Goal: Task Accomplishment & Management: Use online tool/utility

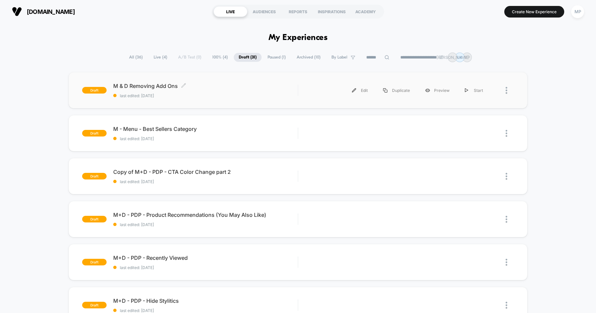
click at [236, 83] on span "M & D Removing Add Ons Click to edit experience details" at bounding box center [205, 86] width 184 height 7
click at [356, 88] on div "Edit" at bounding box center [359, 90] width 31 height 15
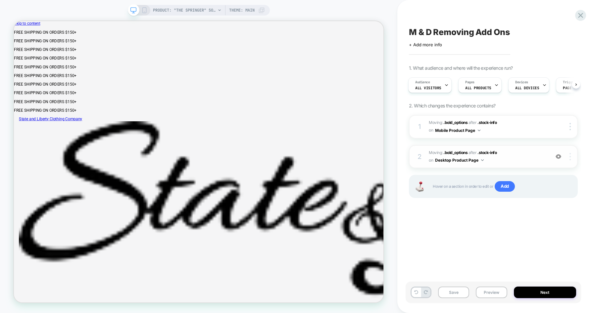
click at [567, 157] on div at bounding box center [571, 156] width 13 height 7
click at [495, 250] on div "M & D Removing Add Ons Click to edit experience details + Add more info 1. What…" at bounding box center [492, 157] width 175 height 300
click at [514, 158] on span "Moving: .bold_options .bold_options after .stock-info .stock-info on Desktop Pr…" at bounding box center [488, 157] width 118 height 16
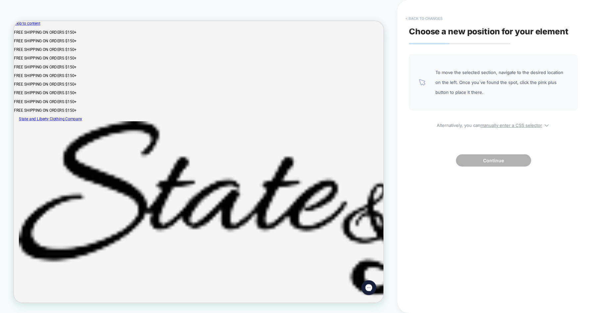
click at [422, 19] on button "< Back to changes" at bounding box center [424, 18] width 44 height 11
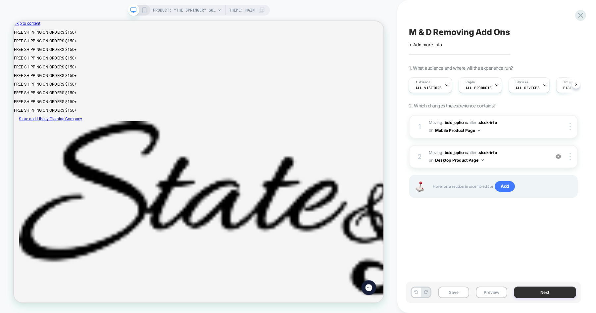
click at [541, 292] on button "Next" at bounding box center [545, 293] width 63 height 12
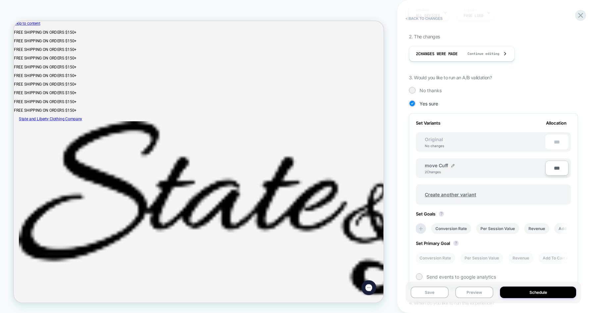
scroll to position [107, 0]
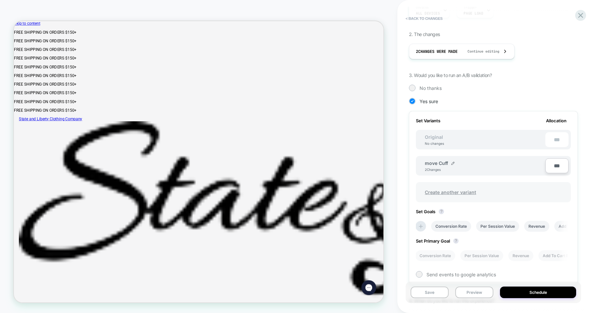
click at [466, 193] on span "Create another variant" at bounding box center [450, 193] width 65 height 16
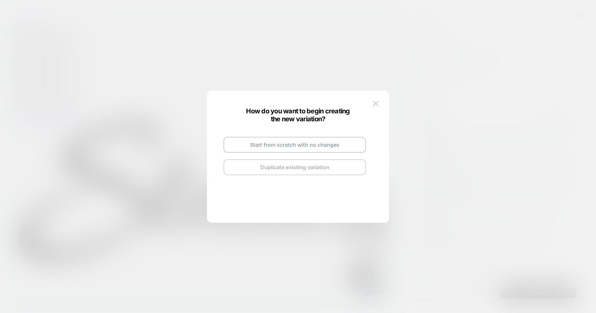
click at [344, 165] on button "Duplicate existing variation" at bounding box center [294, 168] width 142 height 16
click at [335, 158] on button "Go and Edit the New Variation" at bounding box center [294, 158] width 142 height 16
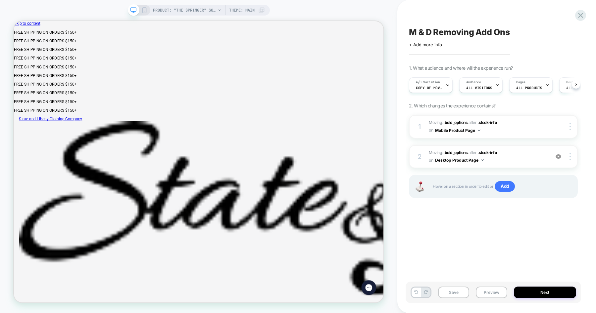
scroll to position [0, 0]
click div "Add a Cuff Monogram (Final Sale) $ 20.00 Monogrammed shirts are final sale & no…"
click span "Add a Cuff Monogram (Final Sale)"
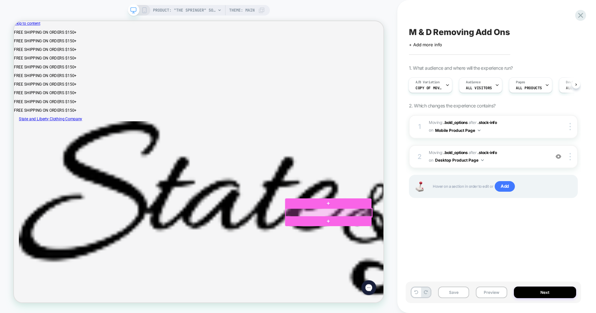
click div
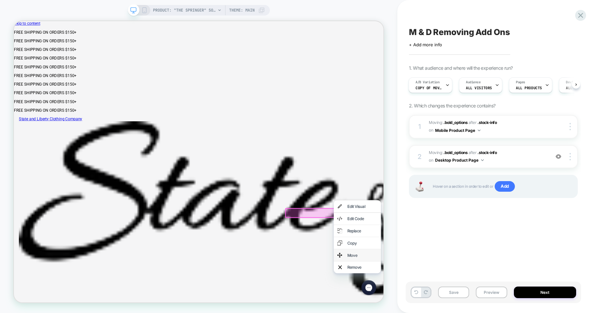
click div "Move"
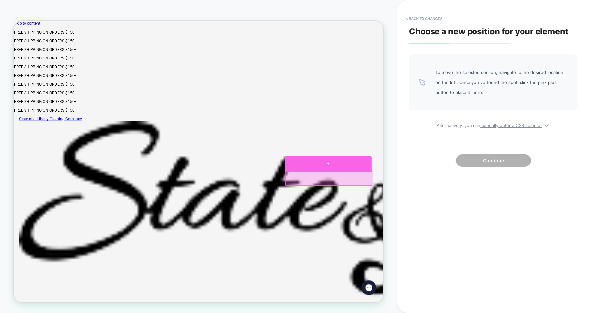
click div
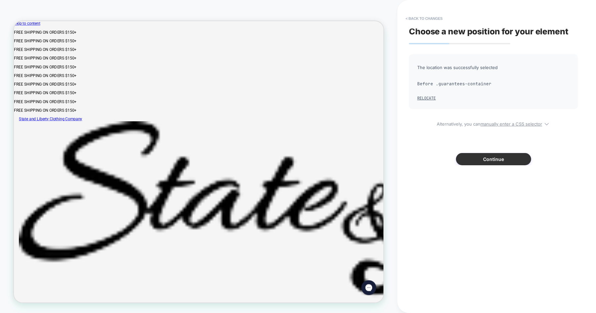
click at [486, 161] on button "Continue" at bounding box center [493, 159] width 75 height 12
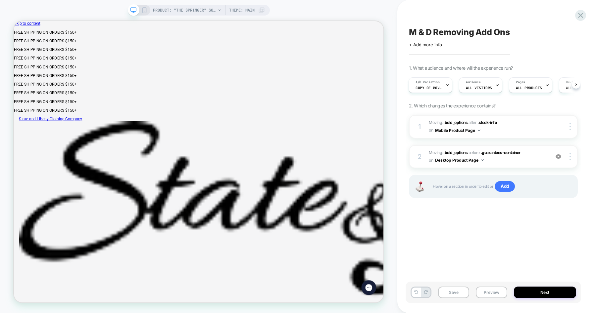
click at [145, 12] on icon at bounding box center [144, 10] width 6 height 6
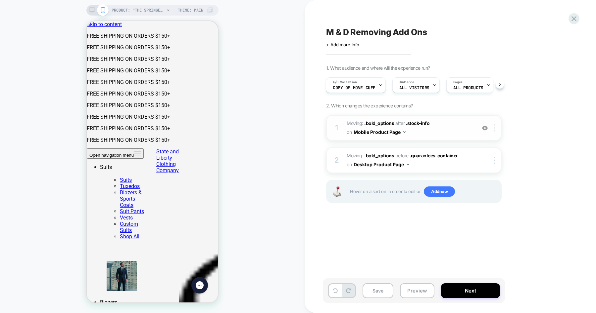
click at [495, 130] on div at bounding box center [495, 127] width 11 height 7
click at [521, 118] on div "1. What audience and where will the experience run? A/B Variation Copy of move …" at bounding box center [447, 142] width 242 height 155
click at [457, 289] on button "Next" at bounding box center [470, 291] width 59 height 15
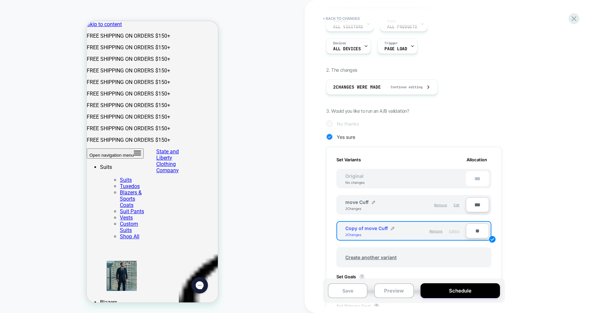
scroll to position [62, 0]
click at [437, 231] on span "Remove" at bounding box center [435, 231] width 13 height 4
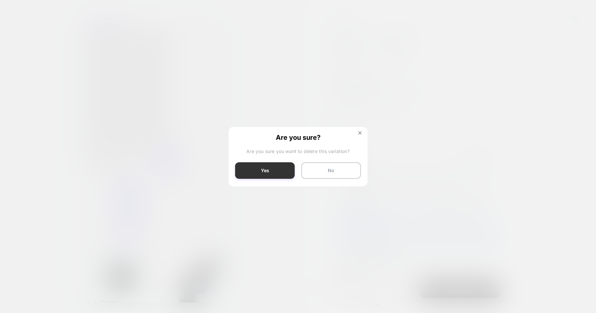
click at [280, 169] on button "Yes" at bounding box center [265, 171] width 60 height 17
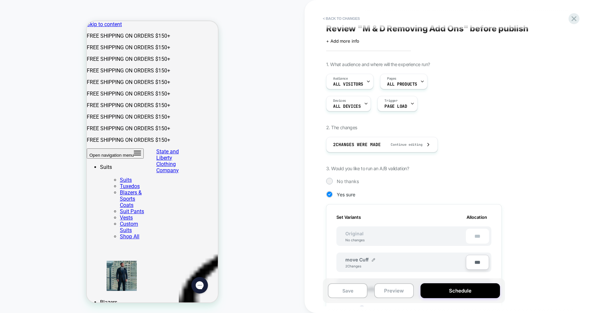
scroll to position [0, 0]
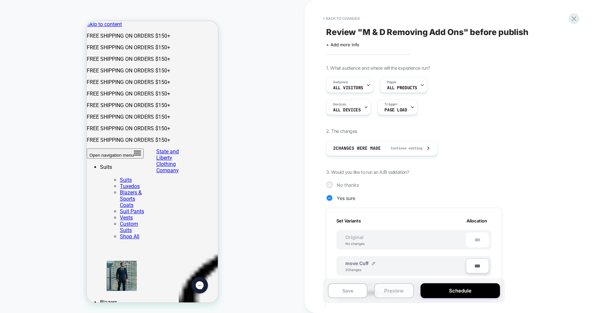
click at [388, 289] on button "Preview" at bounding box center [394, 291] width 40 height 15
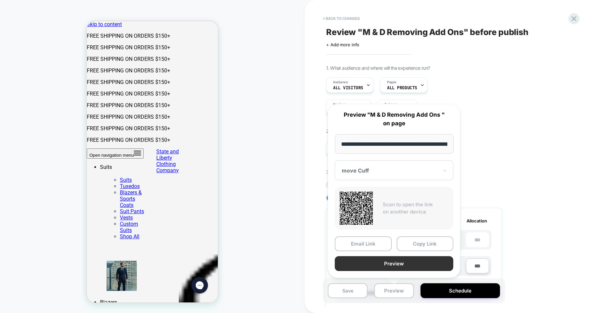
click at [409, 261] on button "Preview" at bounding box center [394, 264] width 118 height 15
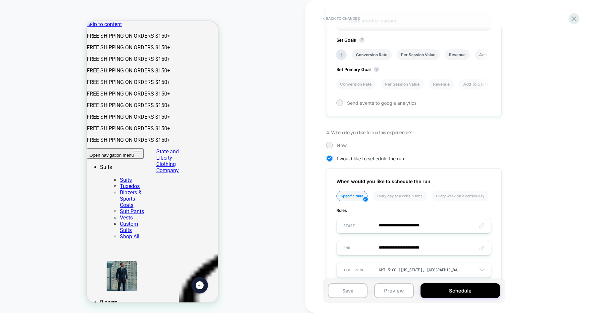
scroll to position [293, 0]
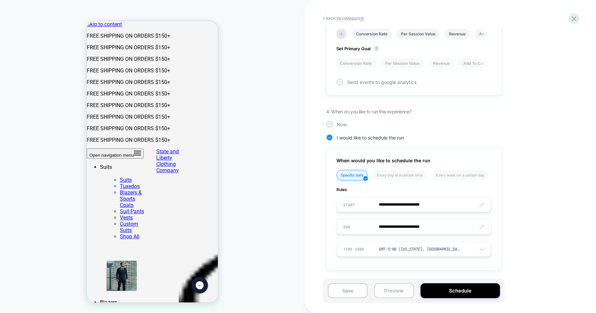
click at [396, 291] on button "Preview" at bounding box center [394, 291] width 40 height 15
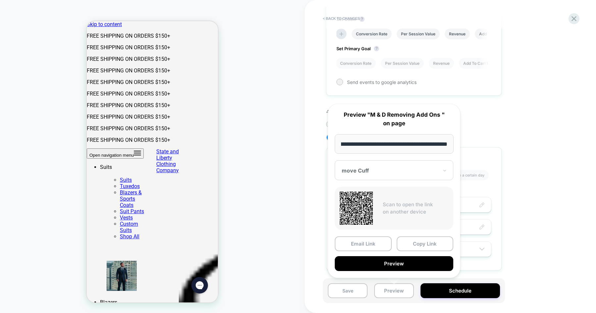
scroll to position [0, 0]
click at [382, 175] on div "move Cuff" at bounding box center [394, 171] width 118 height 20
click at [374, 204] on div "CONTROL" at bounding box center [394, 206] width 112 height 12
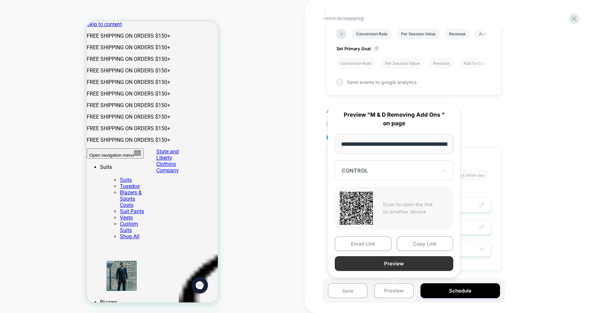
click at [396, 262] on button "Preview" at bounding box center [394, 264] width 118 height 15
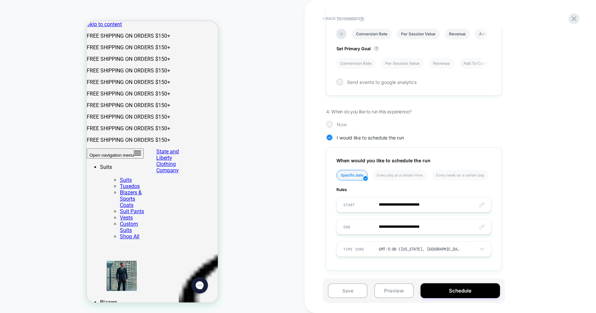
click at [330, 124] on div at bounding box center [329, 124] width 5 height 5
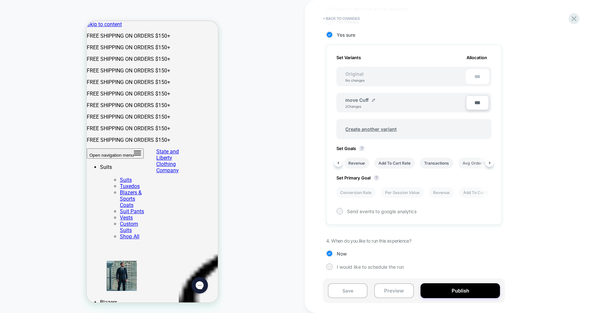
scroll to position [0, 108]
click at [479, 163] on li "Avg Order Value" at bounding box center [471, 163] width 40 height 11
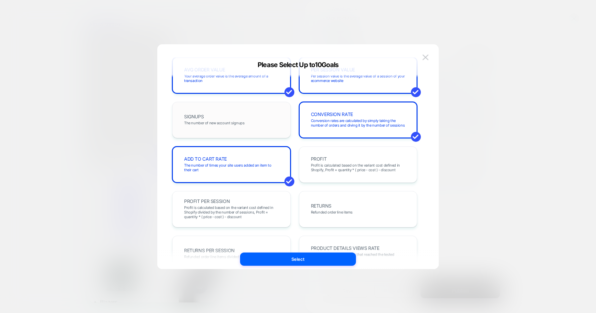
scroll to position [0, 0]
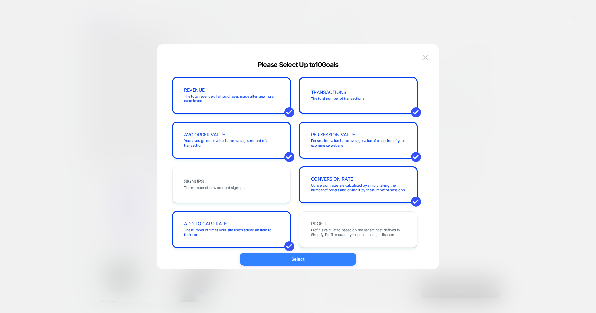
click at [282, 262] on button "Select" at bounding box center [298, 259] width 116 height 13
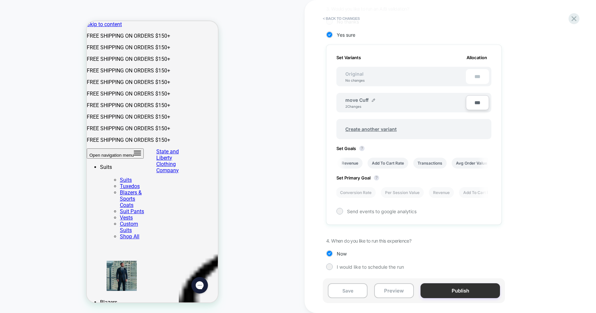
click at [447, 291] on button "Publish" at bounding box center [459, 291] width 79 height 15
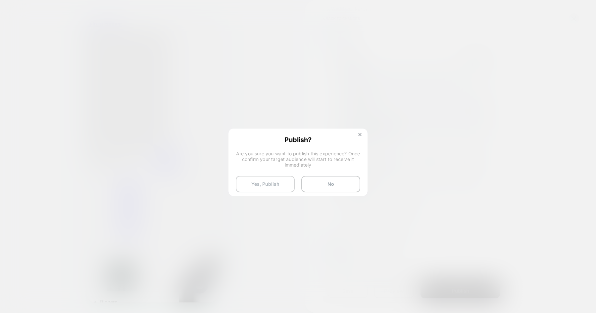
click at [276, 182] on button "Yes, Publish" at bounding box center [265, 184] width 59 height 17
